Goal: Complete application form

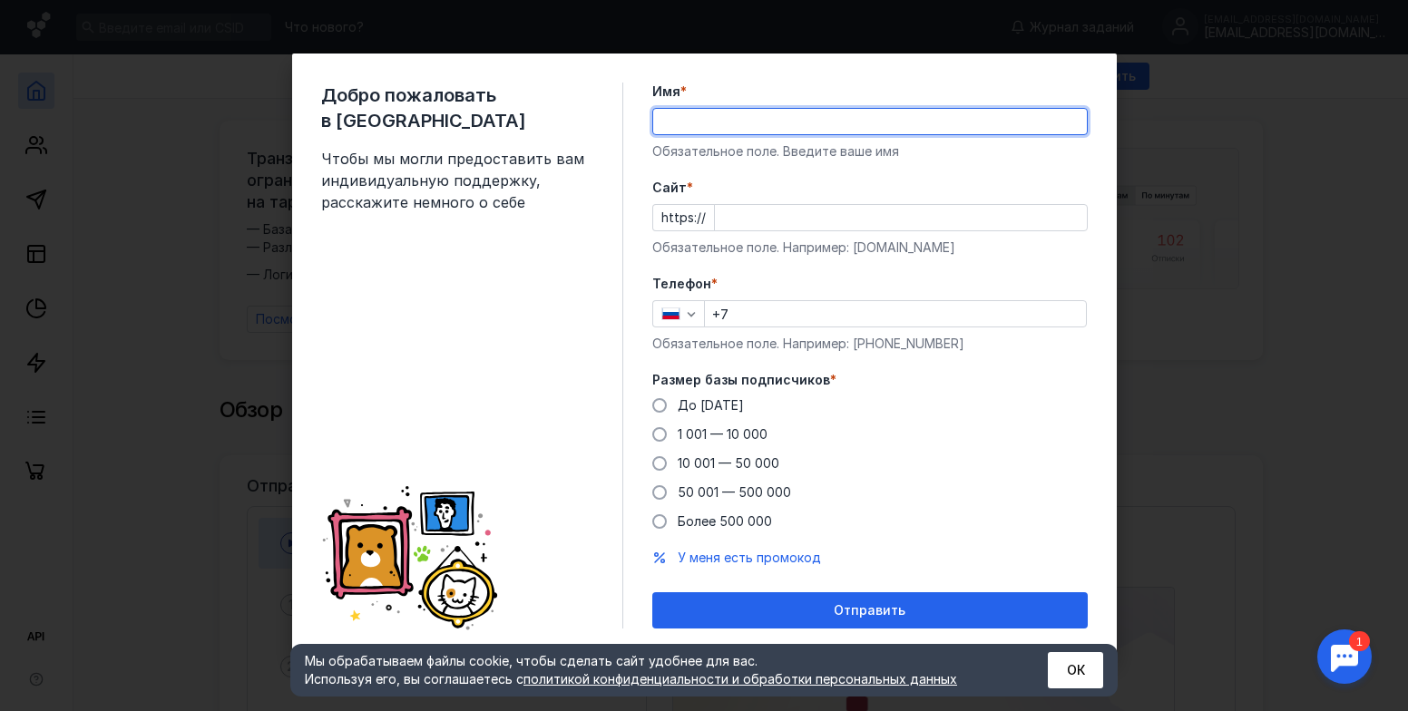
click at [712, 122] on input "Имя *" at bounding box center [870, 121] width 434 height 25
click at [825, 239] on div "Cайт * https:// Обязательное поле. Например: [DOMAIN_NAME]" at bounding box center [869, 218] width 435 height 78
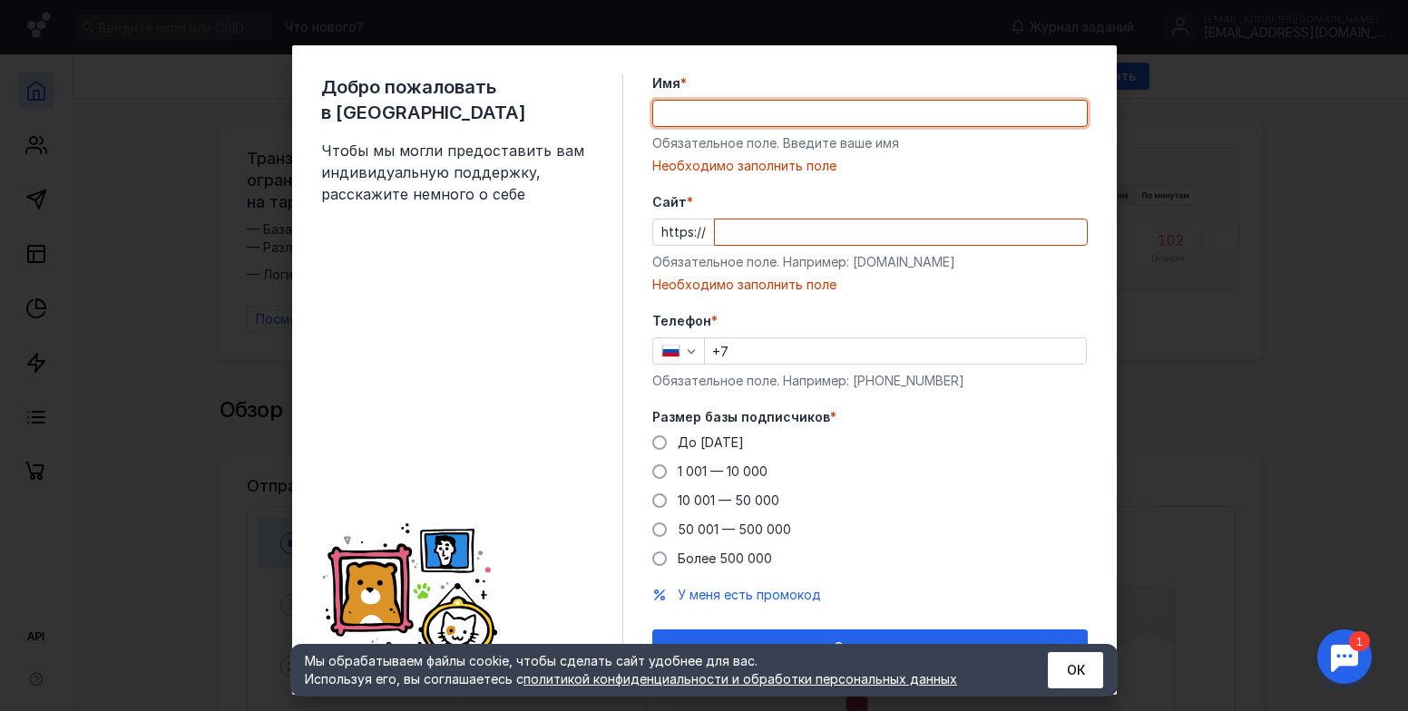
click at [730, 118] on input "Имя *" at bounding box center [870, 113] width 434 height 25
type input "Ф"
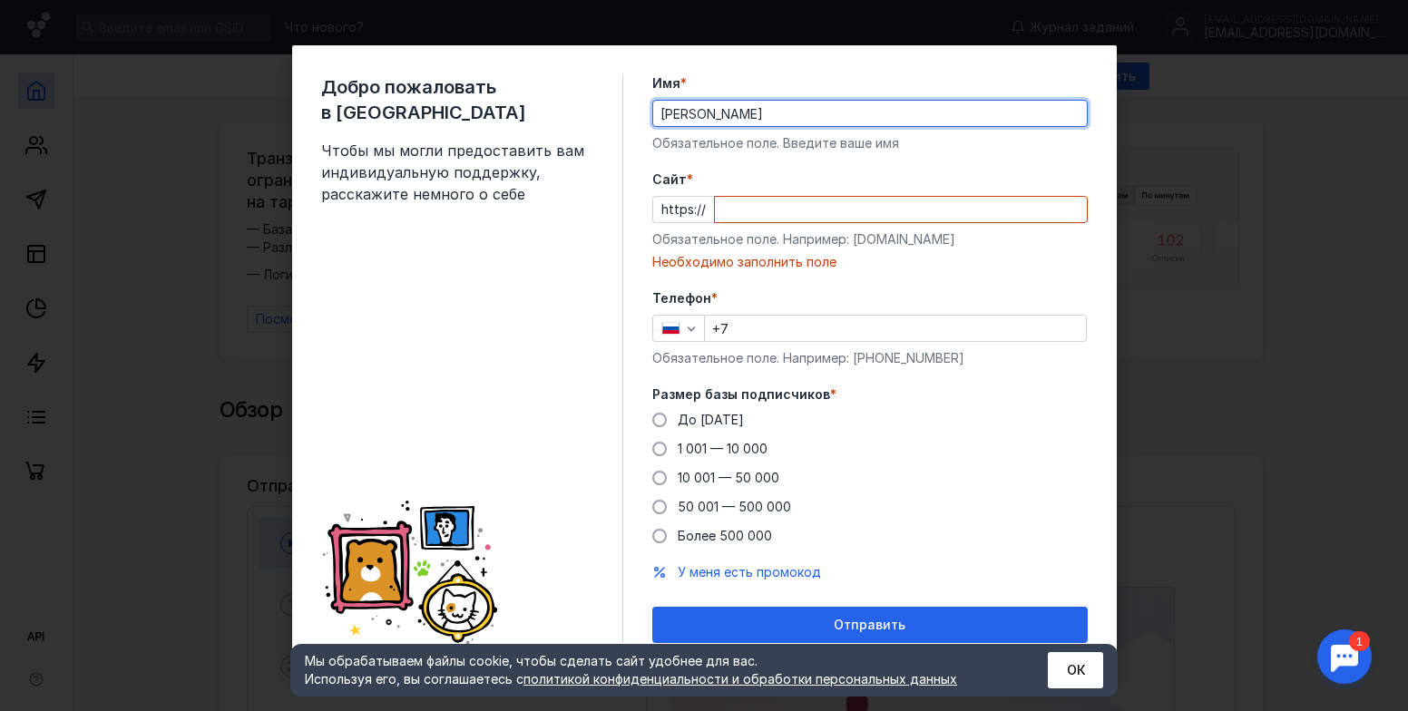
drag, startPoint x: 726, startPoint y: 114, endPoint x: 631, endPoint y: 115, distance: 94.3
click at [631, 115] on div "Добро пожаловать в Sendsay Чтобы мы могли предоставить вам индивидуальную подде…" at bounding box center [704, 358] width 825 height 627
type input "[PERSON_NAME]"
click at [784, 192] on div "Cайт * https:// Обязательное поле. Например: [DOMAIN_NAME] Необходимо заполнить…" at bounding box center [869, 221] width 435 height 101
click at [754, 205] on input "Cайт *" at bounding box center [901, 209] width 372 height 25
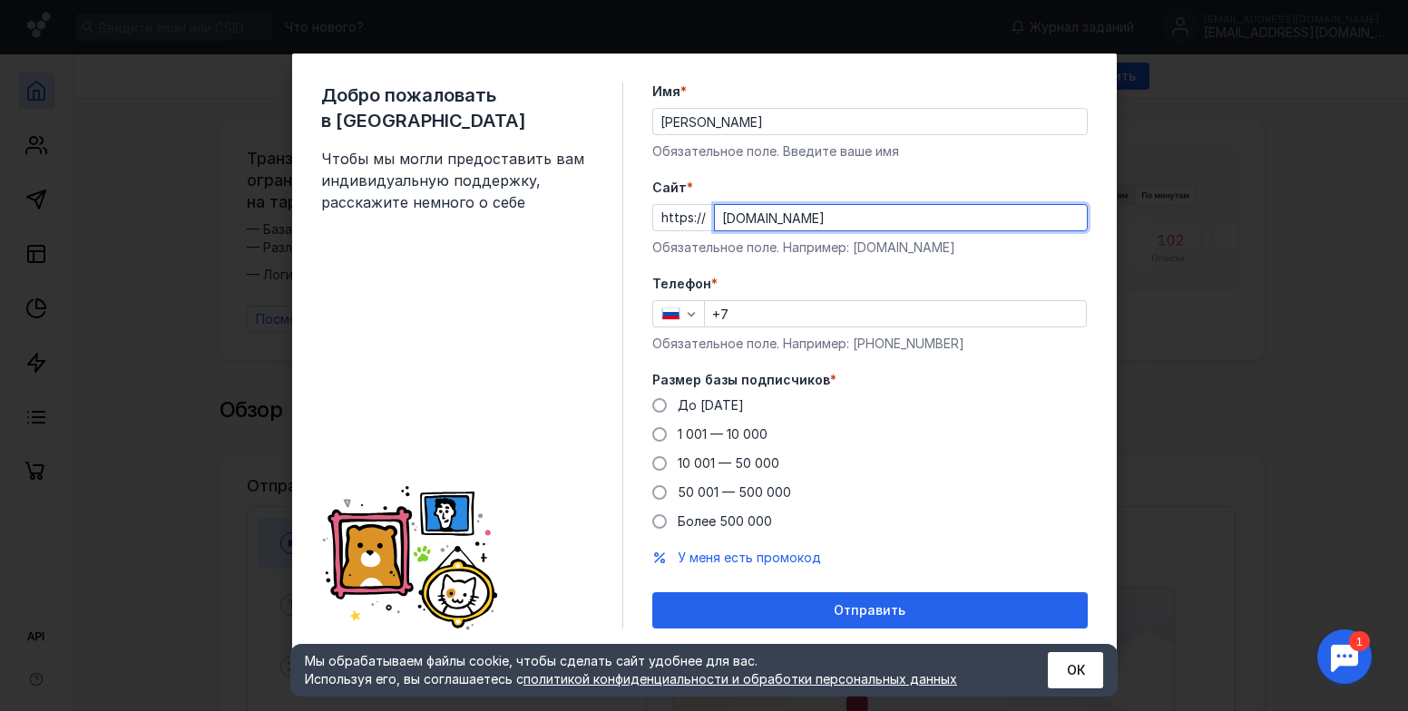
type input "[DOMAIN_NAME]"
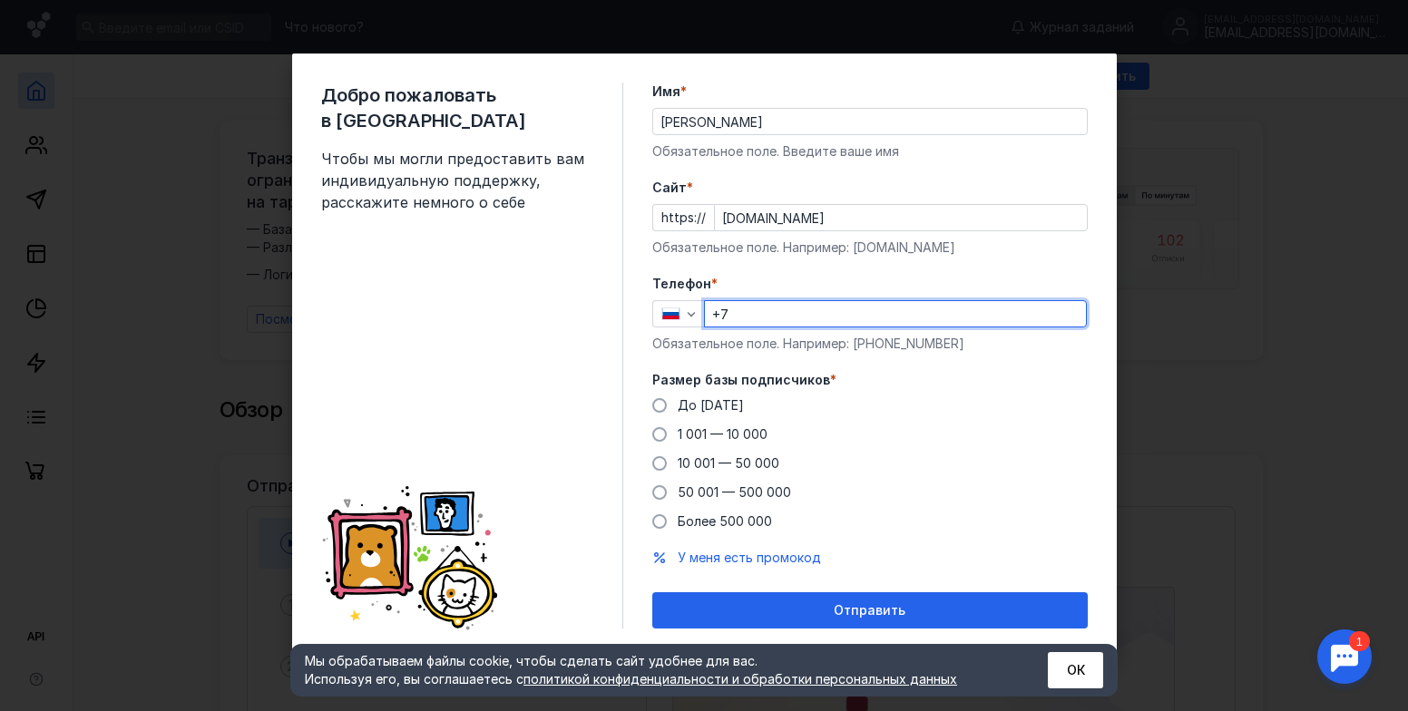
click at [786, 312] on input "+7" at bounding box center [895, 313] width 381 height 25
type input "[PHONE_NUMBER]"
click at [662, 433] on span at bounding box center [659, 434] width 15 height 15
click at [0, 0] on input "1 001 — 10 000" at bounding box center [0, 0] width 0 height 0
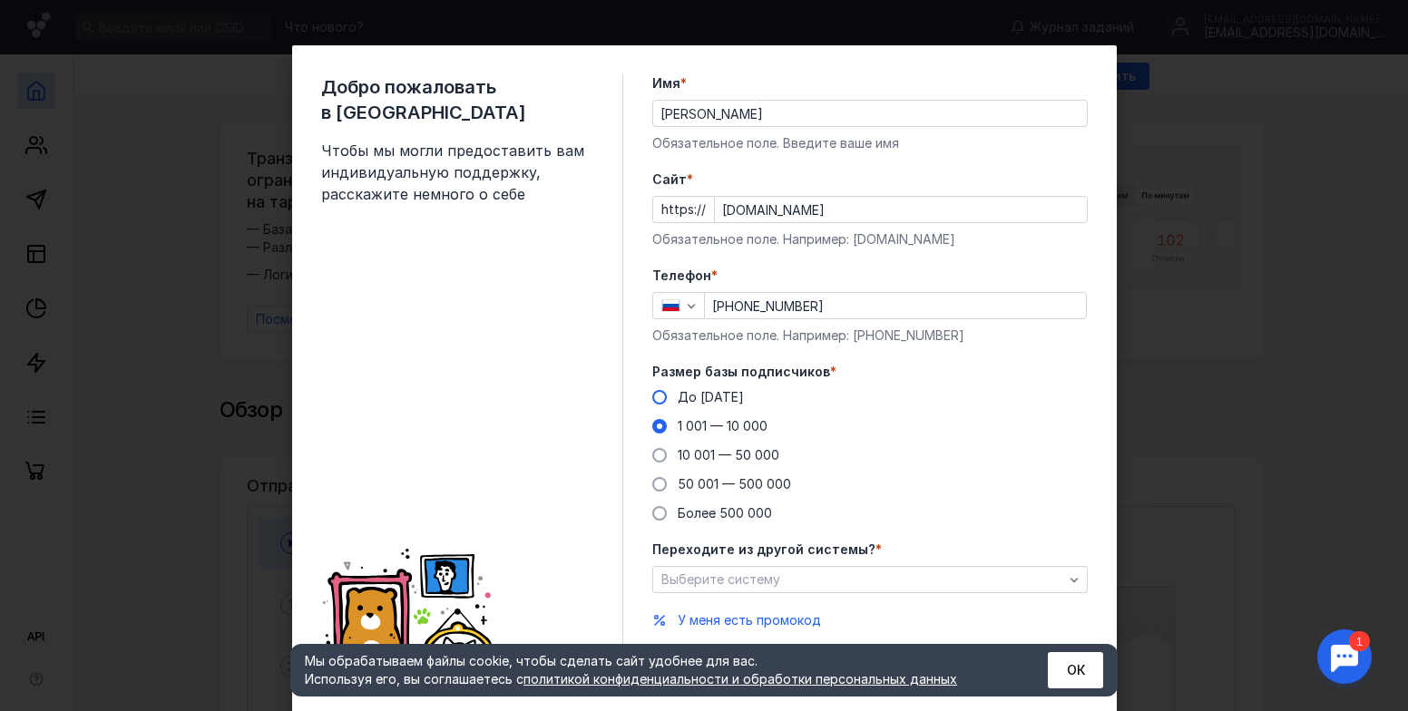
click at [652, 397] on span at bounding box center [659, 397] width 15 height 15
click at [0, 0] on input "До [DATE]" at bounding box center [0, 0] width 0 height 0
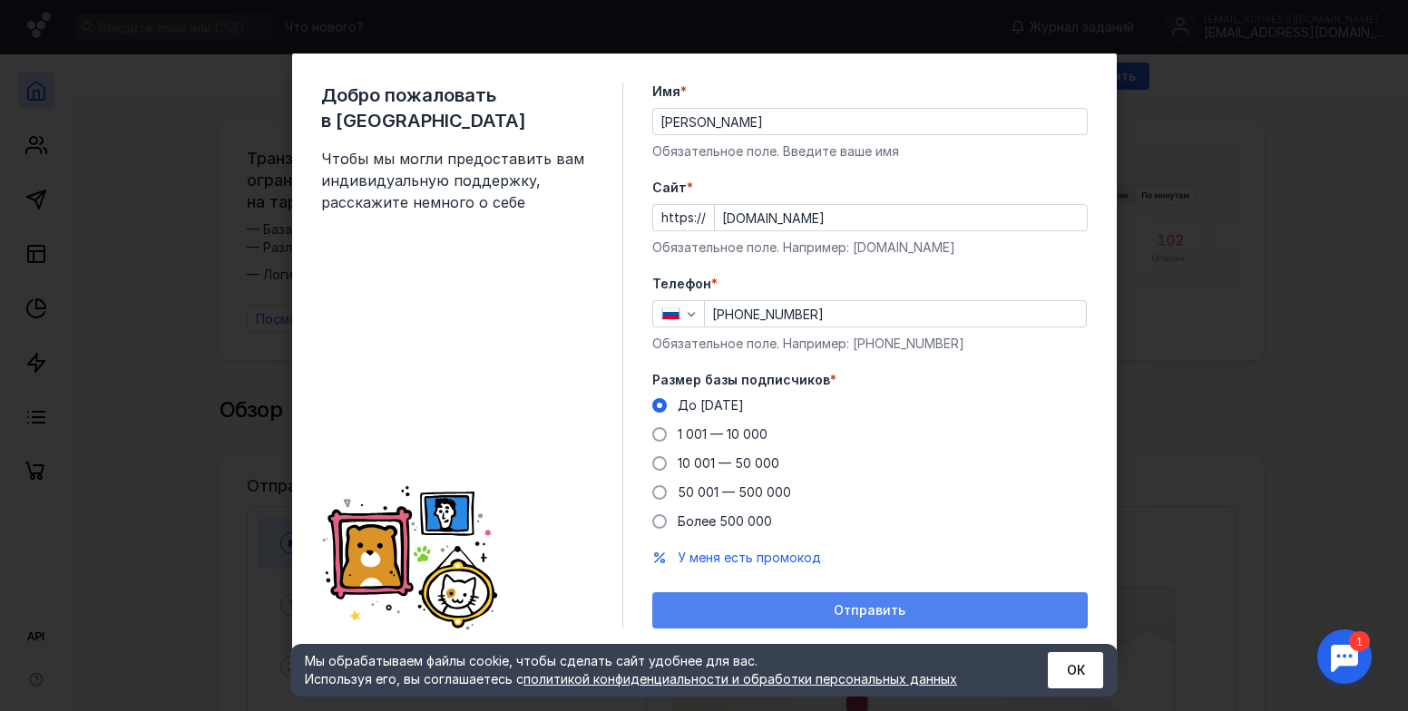
click at [870, 610] on span "Отправить" at bounding box center [870, 610] width 72 height 15
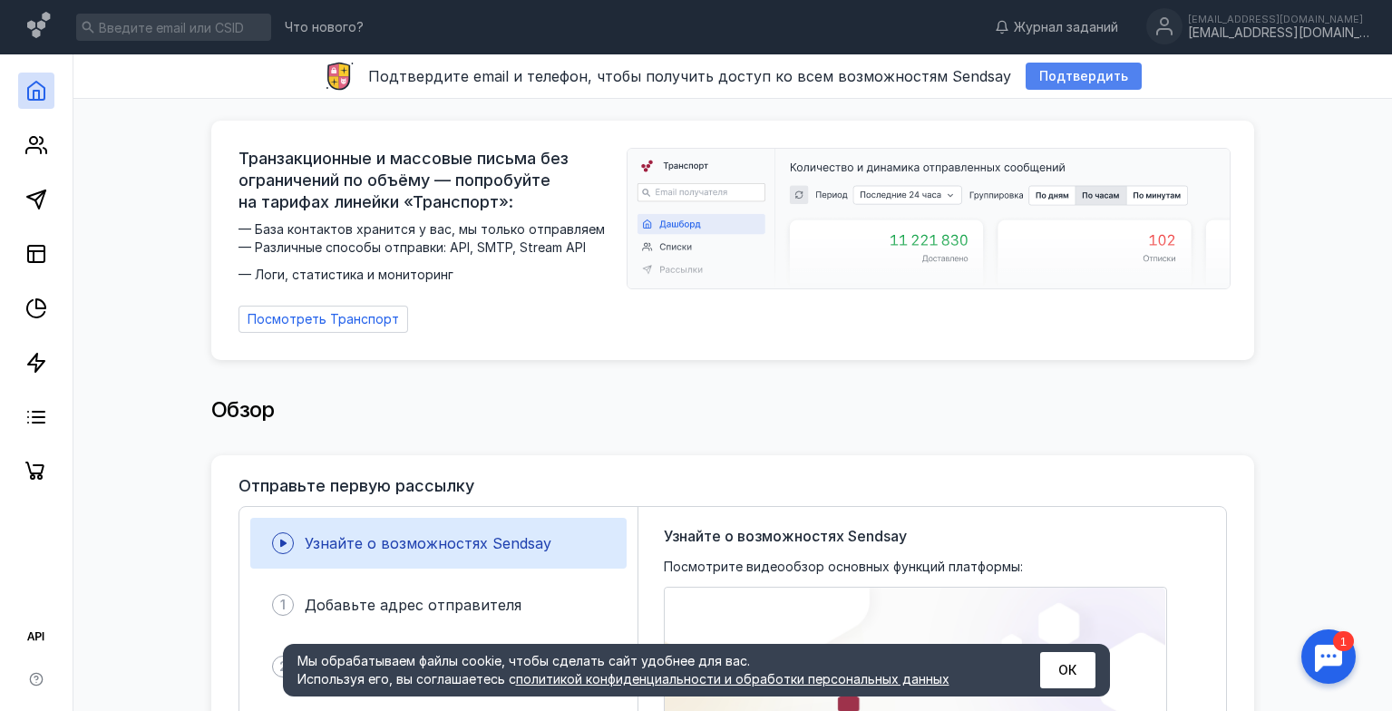
click at [1067, 77] on span "Подтвердить" at bounding box center [1083, 76] width 89 height 15
